Goal: Information Seeking & Learning: Learn about a topic

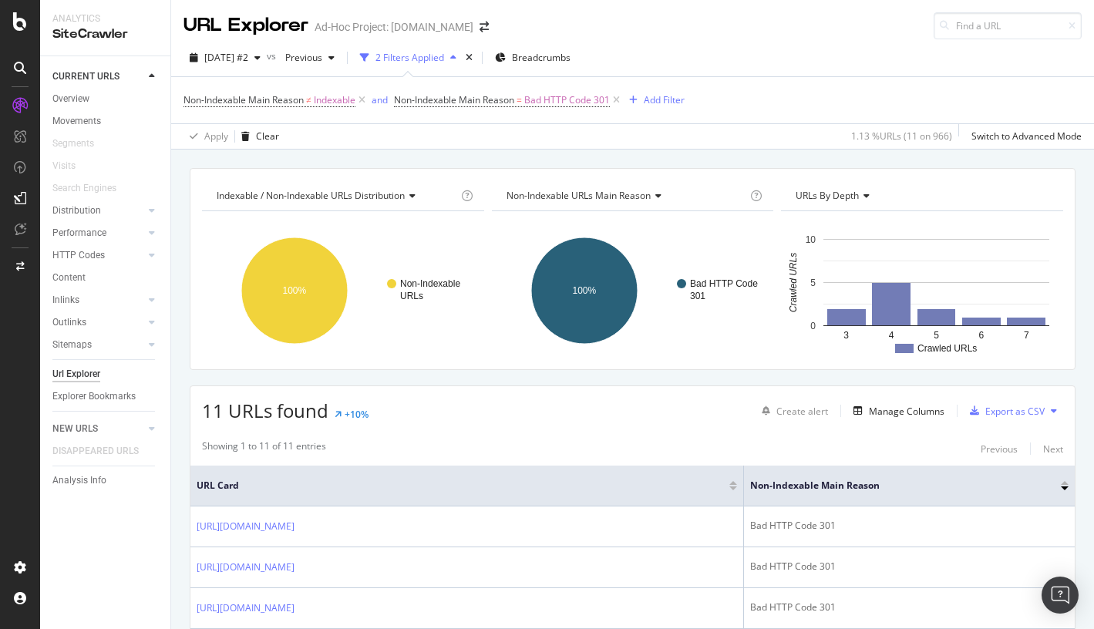
scroll to position [209, 0]
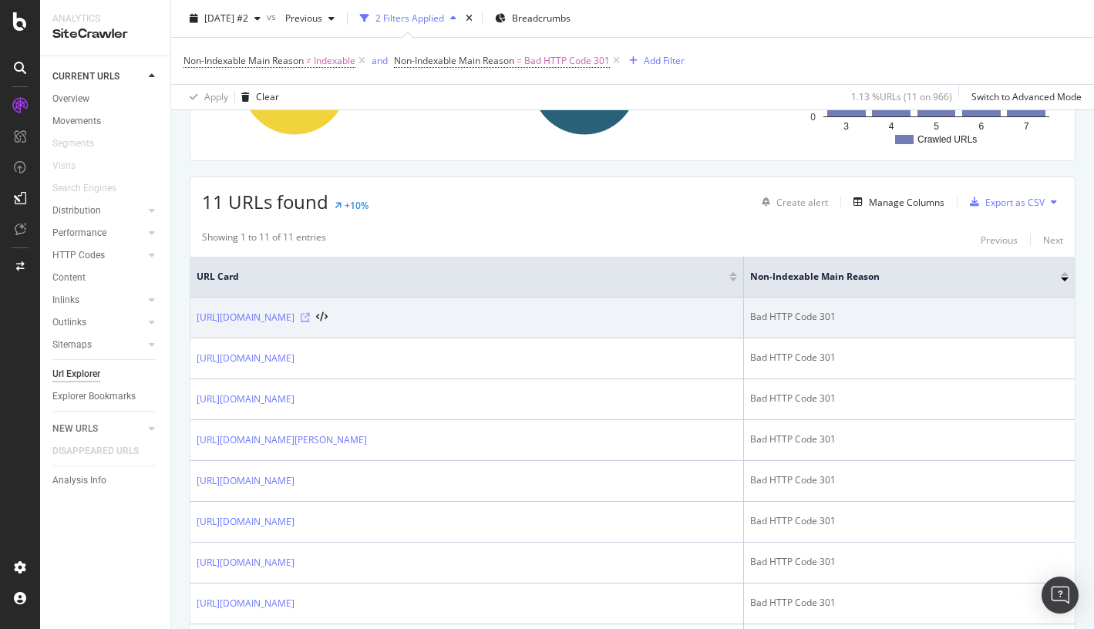
click at [310, 322] on icon at bounding box center [305, 317] width 9 height 9
click at [295, 317] on link "[URL][DOMAIN_NAME]" at bounding box center [246, 317] width 98 height 15
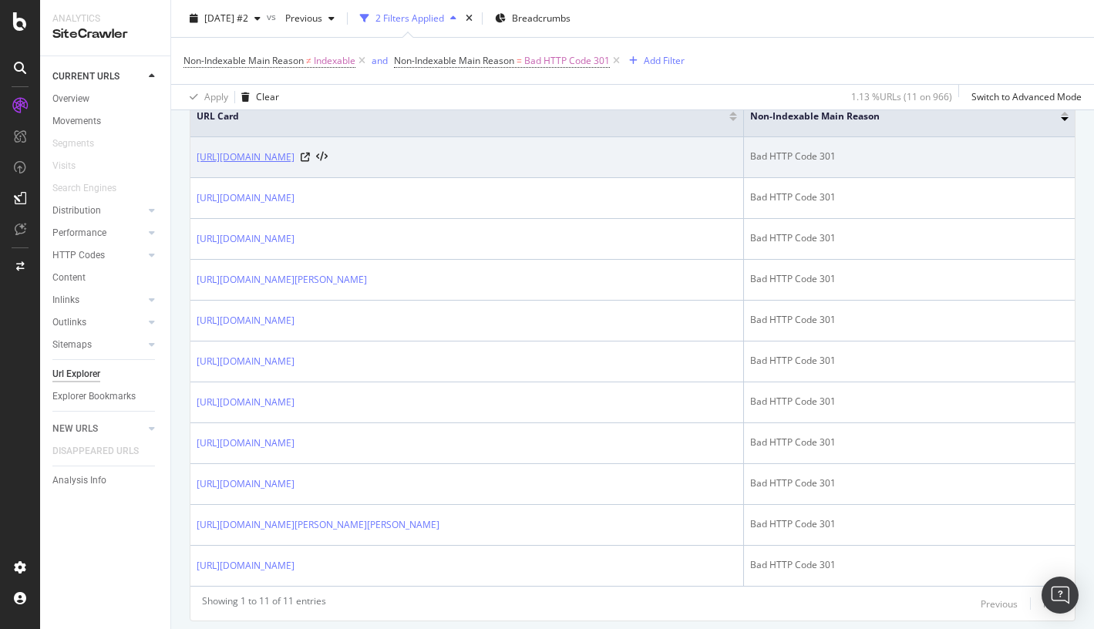
scroll to position [463, 0]
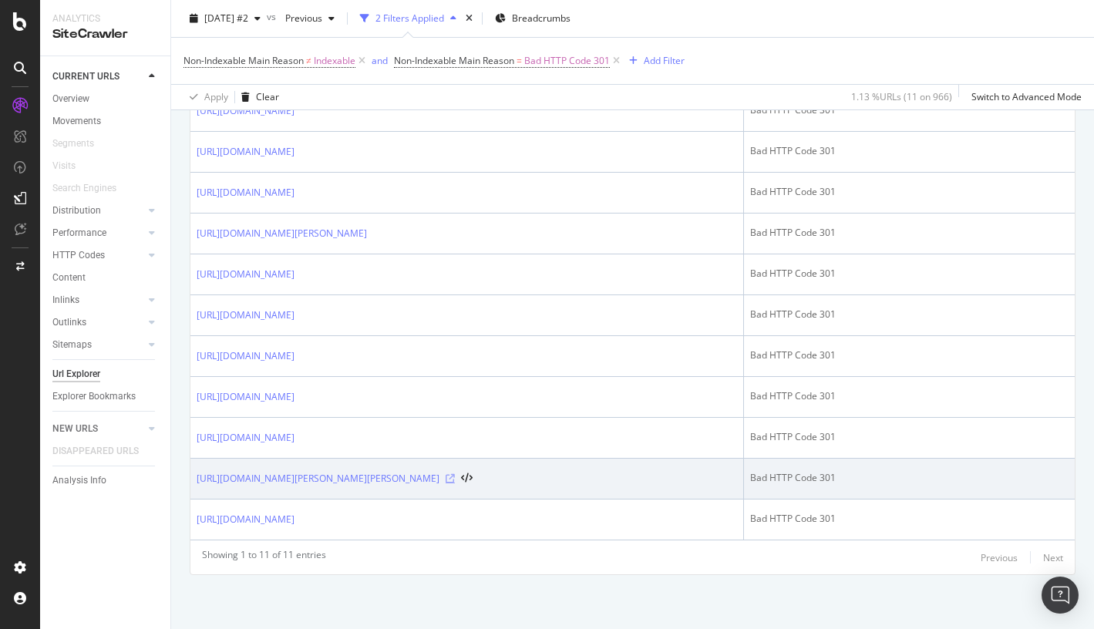
click at [455, 480] on icon at bounding box center [450, 478] width 9 height 9
click at [440, 483] on link "[URL][DOMAIN_NAME][PERSON_NAME][PERSON_NAME]" at bounding box center [318, 478] width 243 height 15
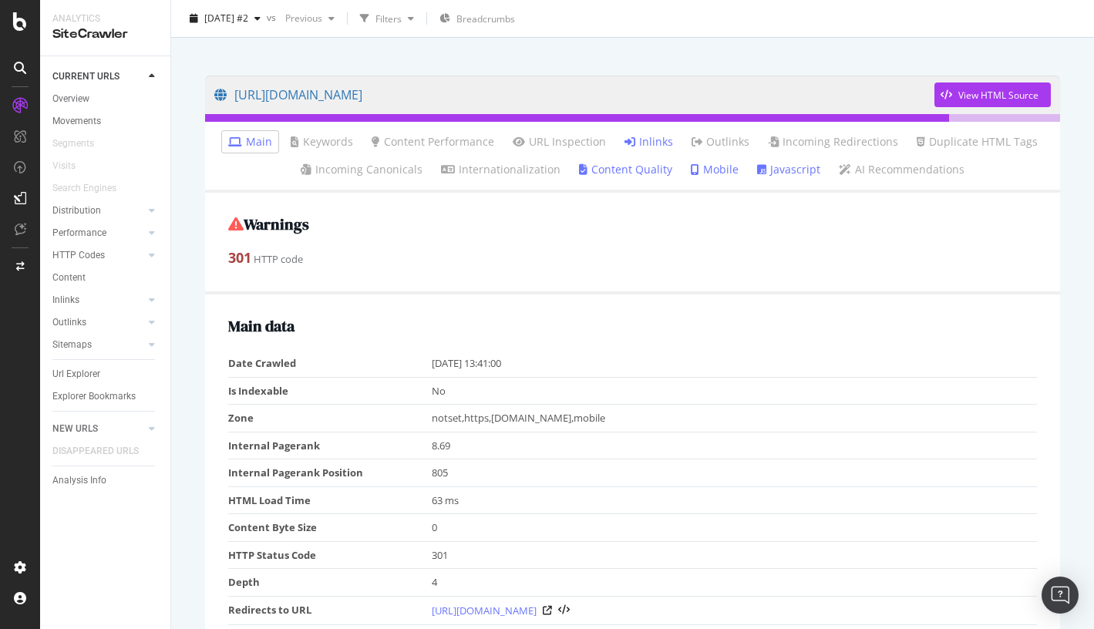
scroll to position [86, 0]
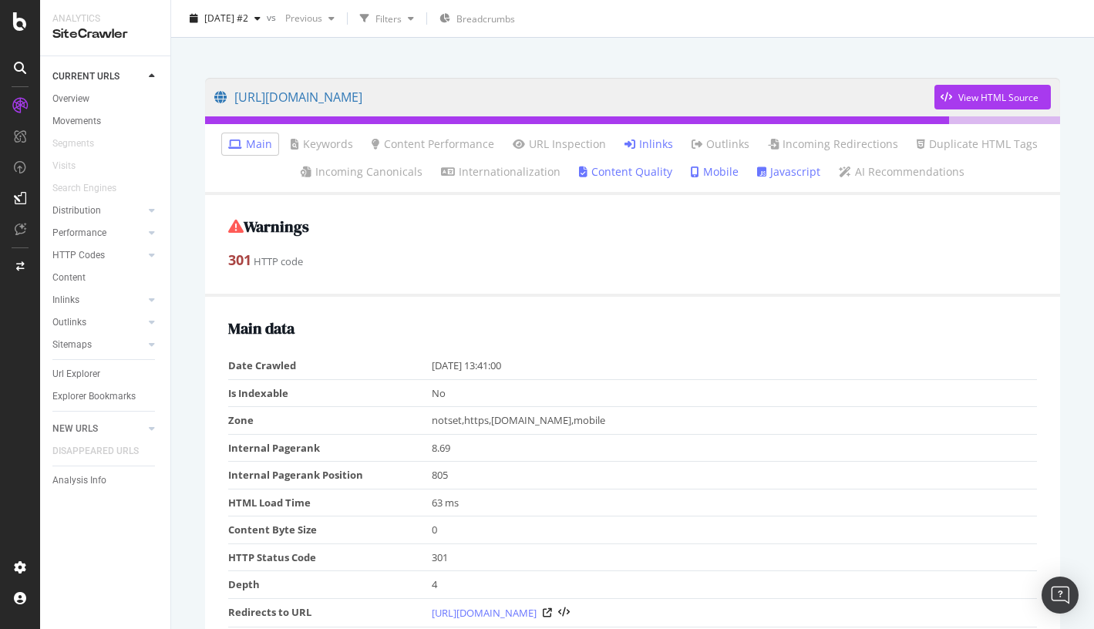
click at [652, 140] on link "Inlinks" at bounding box center [649, 144] width 49 height 15
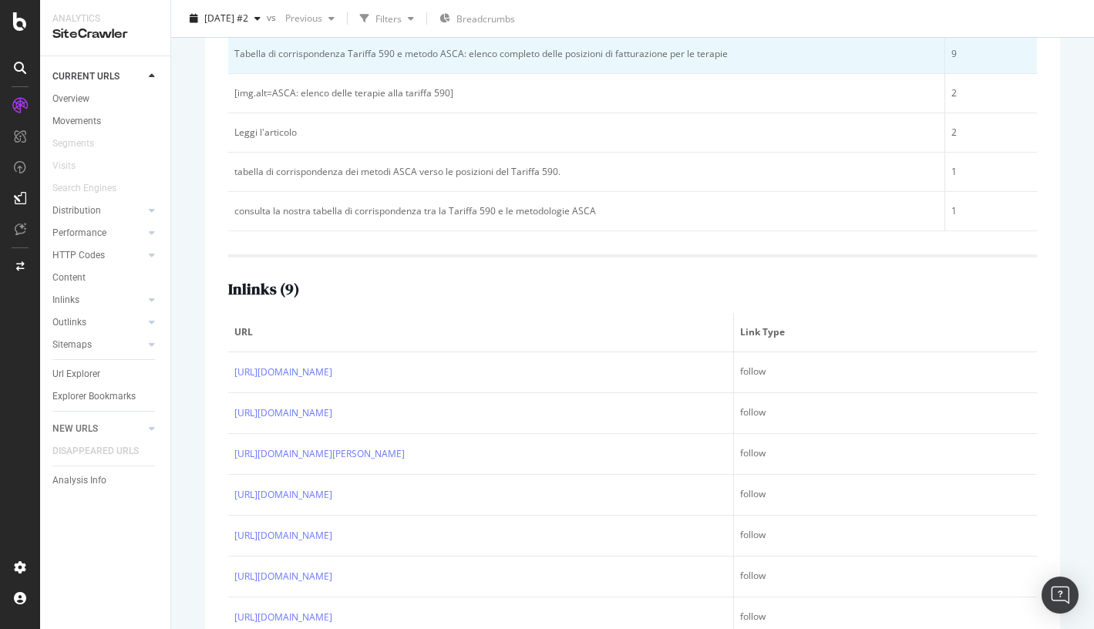
scroll to position [450, 0]
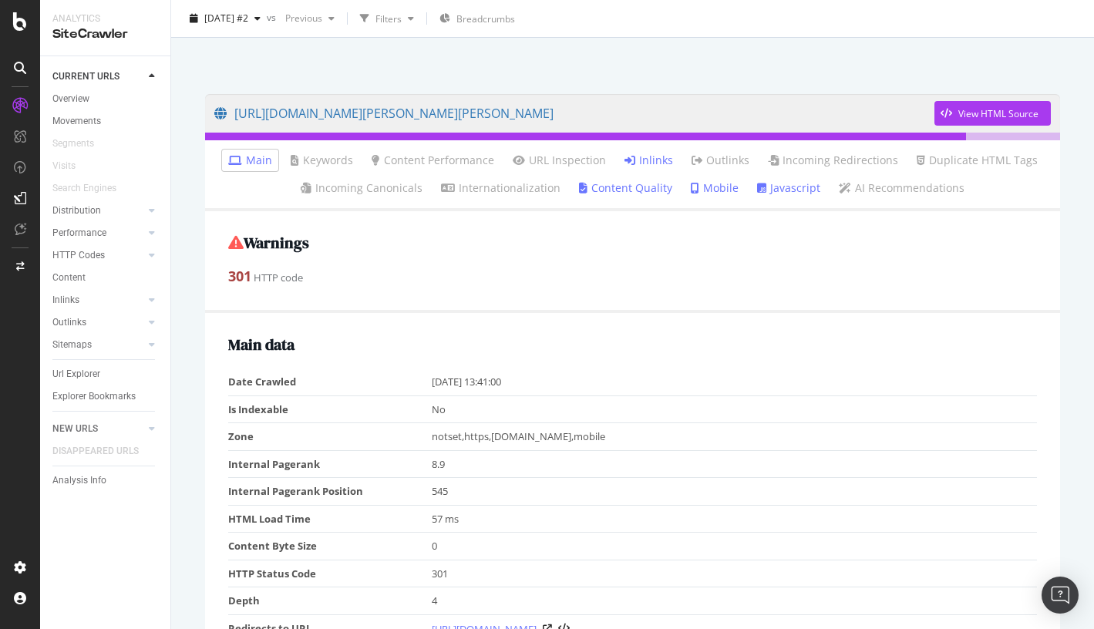
scroll to position [178, 0]
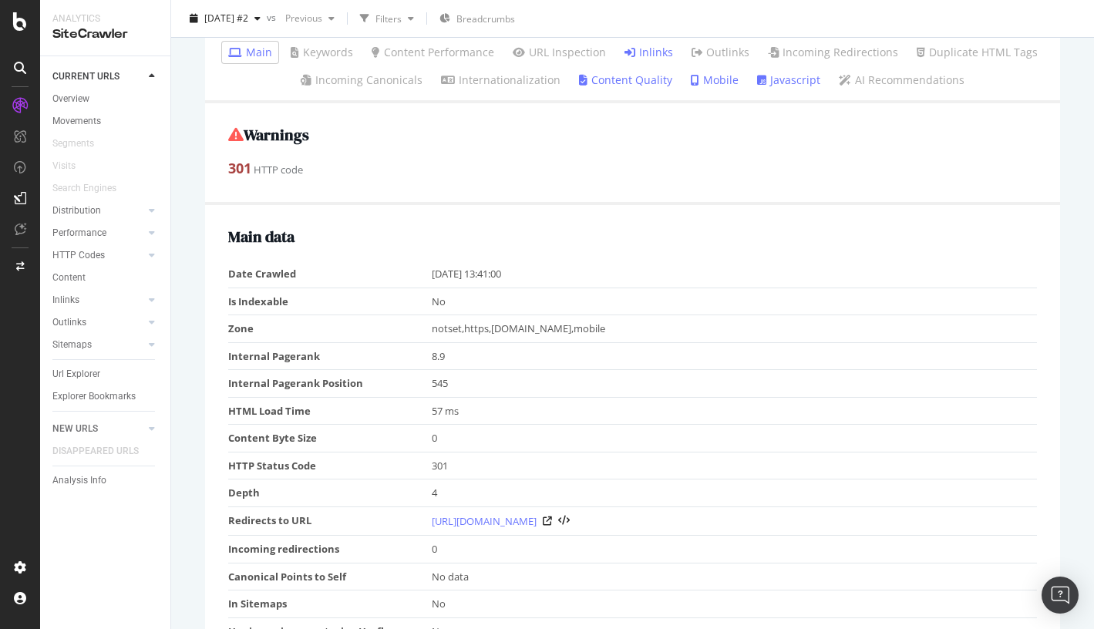
click at [656, 52] on link "Inlinks" at bounding box center [649, 52] width 49 height 15
